Goal: Information Seeking & Learning: Check status

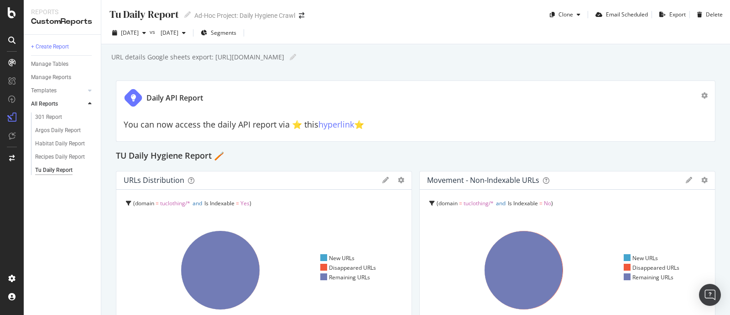
click at [62, 261] on div "+ Create Report Manage Tables Manage Reports Templates AI Bots in Search Busine…" at bounding box center [62, 175] width 77 height 280
click at [132, 33] on span "[DATE]" at bounding box center [130, 33] width 18 height 8
click at [441, 102] on div "Daily API Report" at bounding box center [413, 97] width 578 height 19
click at [139, 34] on span "[DATE]" at bounding box center [130, 33] width 18 height 8
click at [506, 85] on div "Daily API Report You can now access the daily API report via ⭐️ this hyperlink …" at bounding box center [416, 110] width 600 height 61
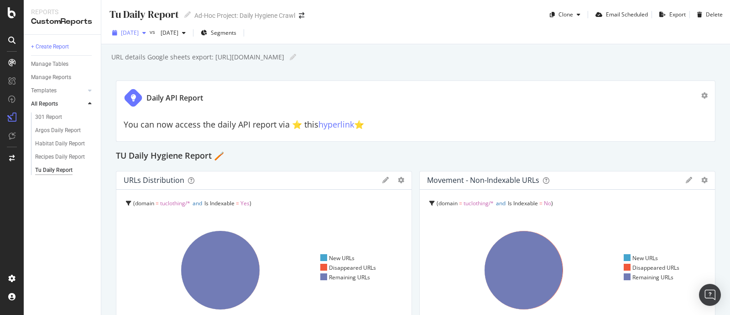
click at [139, 34] on span "[DATE]" at bounding box center [130, 33] width 18 height 8
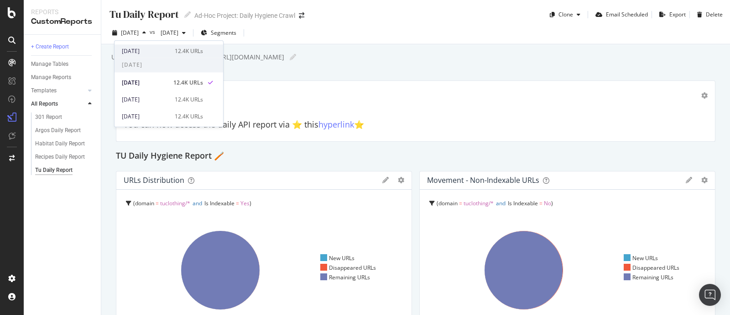
click at [155, 54] on div "2025 Oct. 1st" at bounding box center [145, 51] width 47 height 8
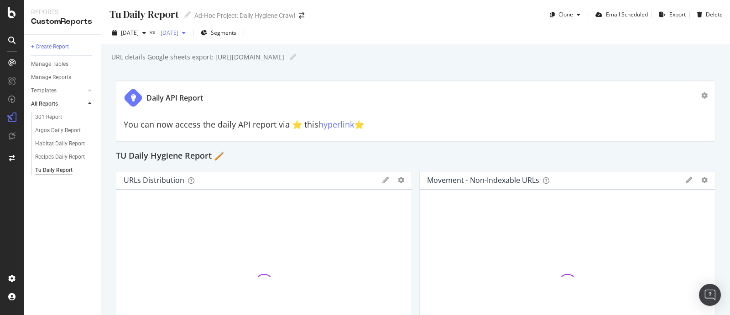
click at [189, 37] on div "[DATE]" at bounding box center [173, 33] width 32 height 14
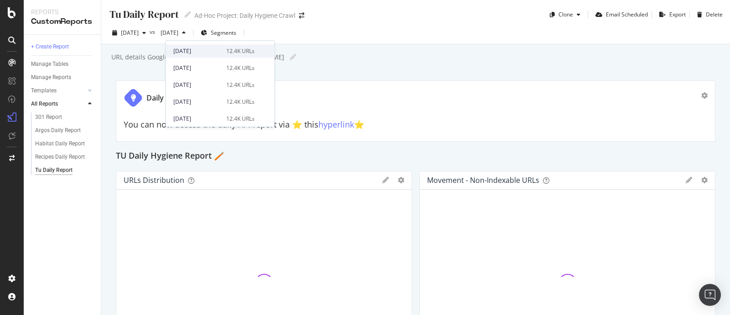
click at [204, 51] on div "[DATE]" at bounding box center [196, 51] width 47 height 8
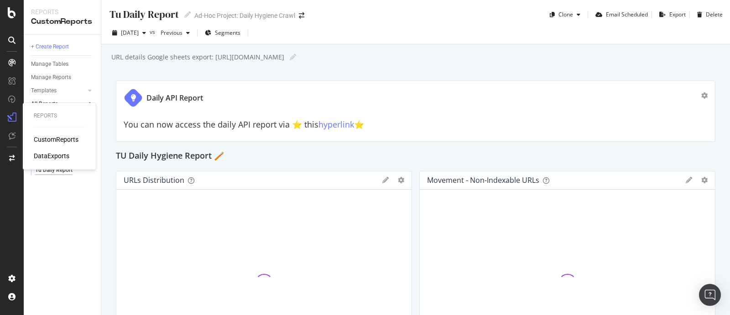
click at [56, 126] on div "Reports CustomReports DataExports" at bounding box center [59, 136] width 66 height 63
click at [47, 210] on div "+ Create Report Manage Tables Manage Reports Templates AI Bots in Search Busine…" at bounding box center [62, 175] width 77 height 280
click at [69, 129] on div "Argos Daily Report" at bounding box center [58, 131] width 46 height 10
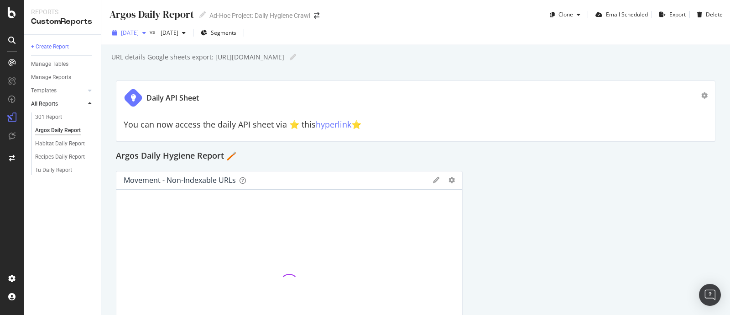
click at [139, 31] on span "[DATE]" at bounding box center [130, 33] width 18 height 8
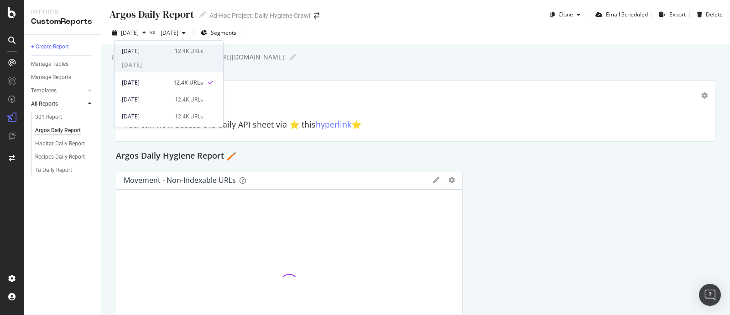
click at [150, 47] on div "2025 Oct. 1st" at bounding box center [145, 51] width 47 height 8
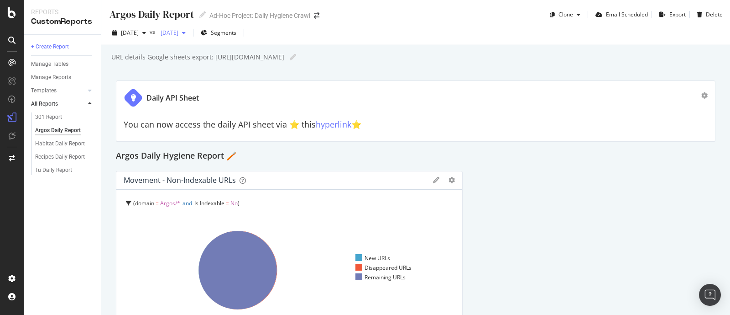
click at [179, 33] on span "[DATE]" at bounding box center [167, 33] width 21 height 8
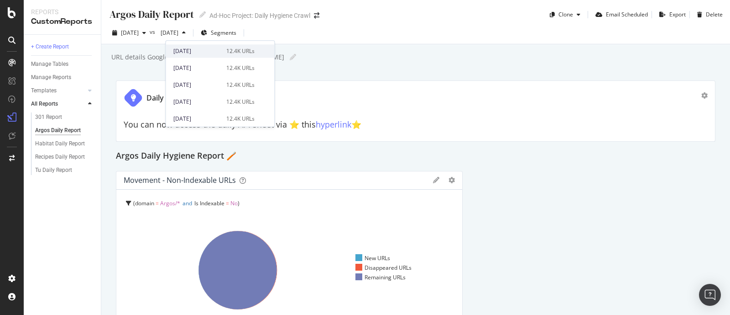
click at [201, 51] on div "[DATE]" at bounding box center [196, 51] width 47 height 8
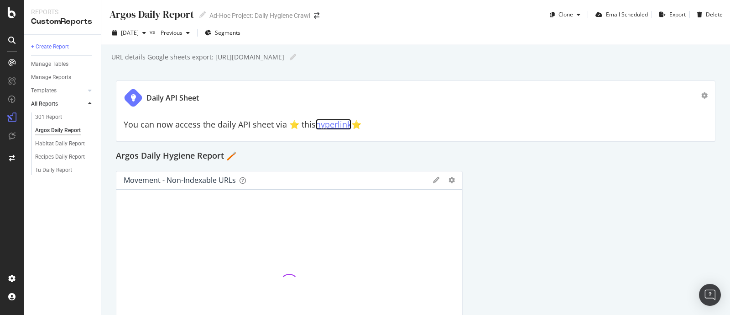
click at [346, 124] on link "hyperlink" at bounding box center [334, 124] width 36 height 11
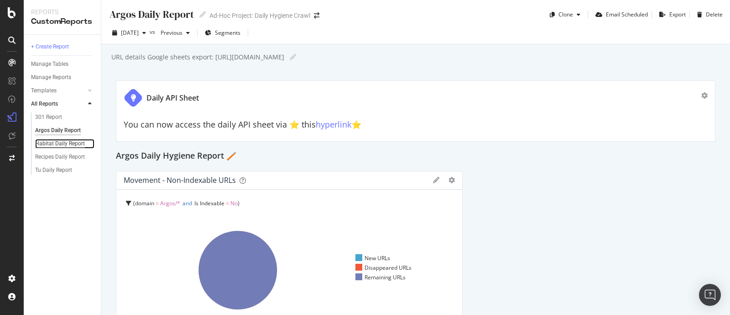
click at [50, 144] on div "Habitat Daily Report" at bounding box center [60, 144] width 50 height 10
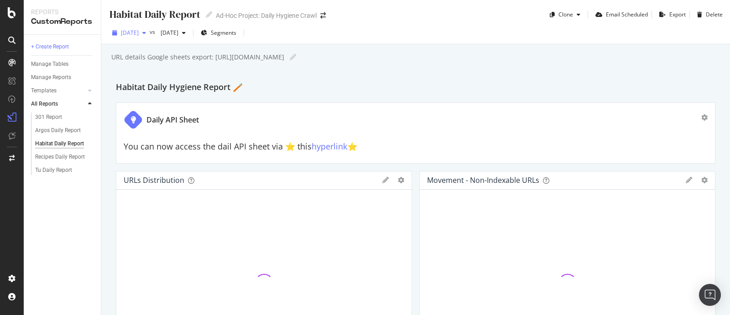
click at [142, 28] on div "[DATE]" at bounding box center [129, 33] width 41 height 14
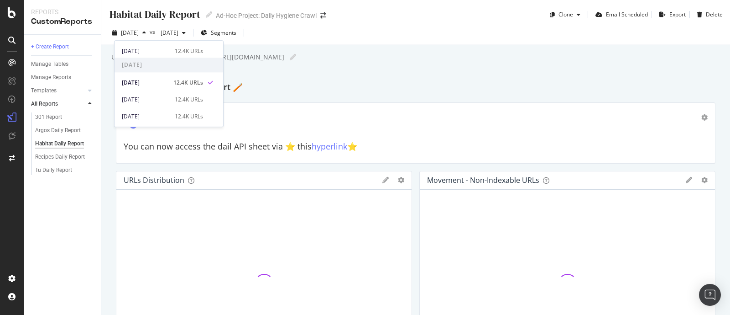
click at [145, 42] on div "2025 Oct. 1st 12.4K URLs" at bounding box center [169, 49] width 109 height 17
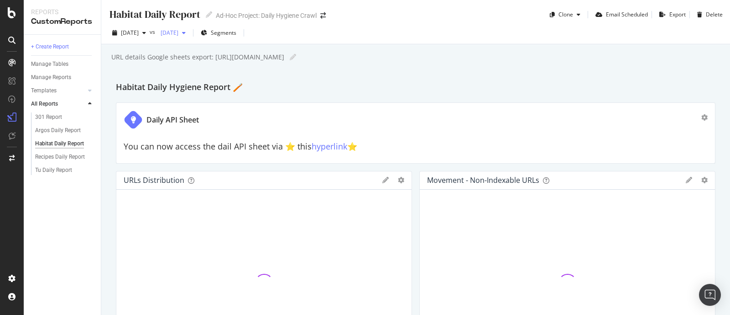
click at [179, 33] on span "[DATE]" at bounding box center [167, 33] width 21 height 8
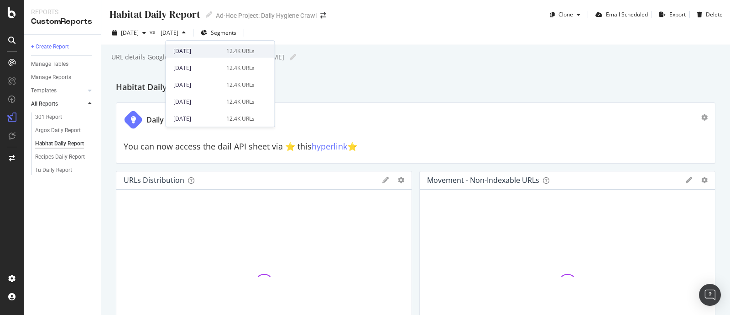
click at [200, 50] on div "[DATE]" at bounding box center [196, 51] width 47 height 8
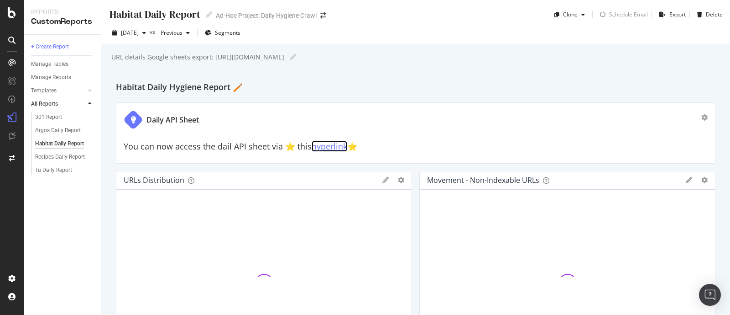
click at [328, 146] on link "hyperlink" at bounding box center [330, 146] width 36 height 11
click at [56, 170] on div "Tu Daily Report" at bounding box center [53, 170] width 37 height 10
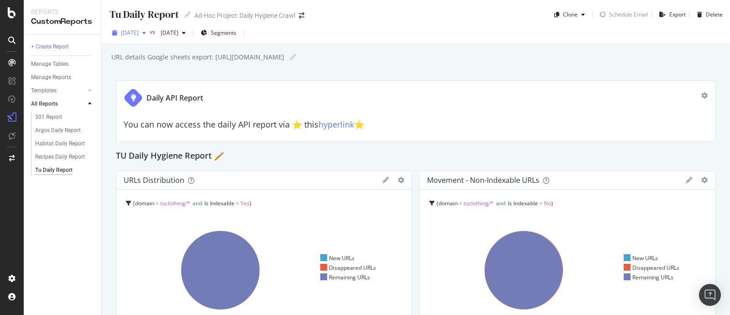
click at [143, 28] on div "[DATE]" at bounding box center [129, 33] width 41 height 14
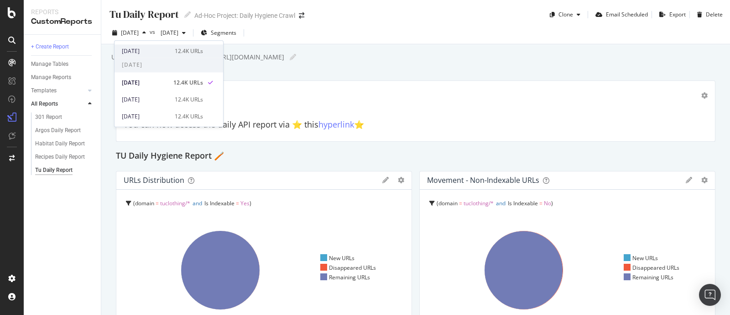
click at [156, 50] on div "2025 Oct. 1st" at bounding box center [145, 51] width 47 height 8
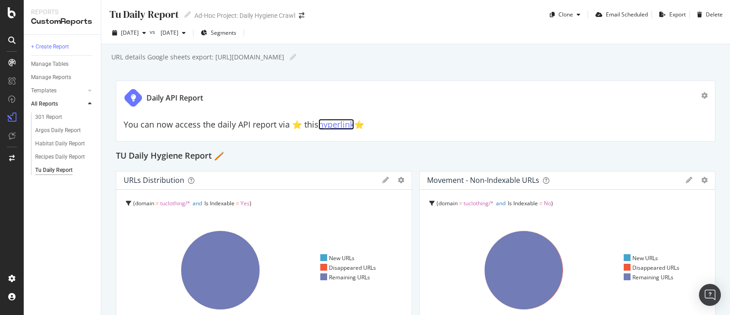
click at [336, 120] on link "hyperlink" at bounding box center [337, 124] width 36 height 11
